Goal: Task Accomplishment & Management: Complete application form

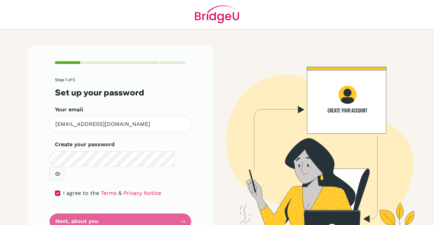
scroll to position [11, 0]
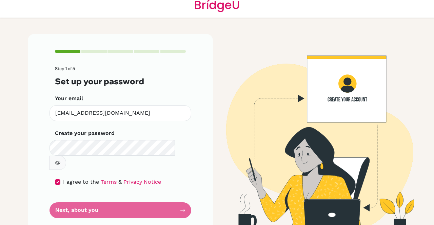
click at [167, 199] on form "Step 1 of 5 Set up your password Your email [PERSON_NAME][EMAIL_ADDRESS][DOMAIN…" at bounding box center [120, 142] width 131 height 152
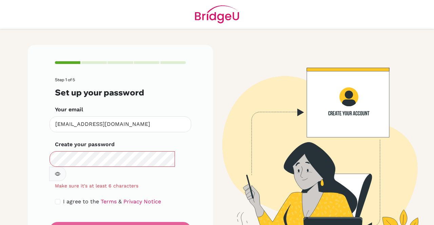
click at [60, 173] on icon "button" at bounding box center [57, 175] width 5 height 4
click at [60, 173] on icon "button" at bounding box center [59, 174] width 4 height 3
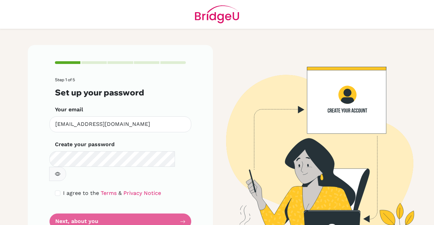
click at [66, 167] on button "button" at bounding box center [57, 174] width 17 height 14
click at [55, 191] on input "checkbox" at bounding box center [57, 193] width 5 height 5
checkbox input "true"
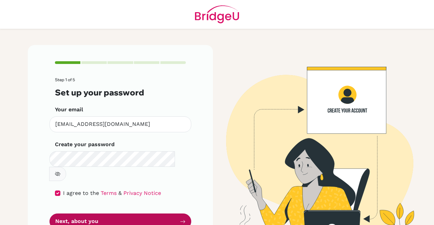
click at [83, 214] on button "Next, about you" at bounding box center [120, 222] width 142 height 16
